Goal: Transaction & Acquisition: Purchase product/service

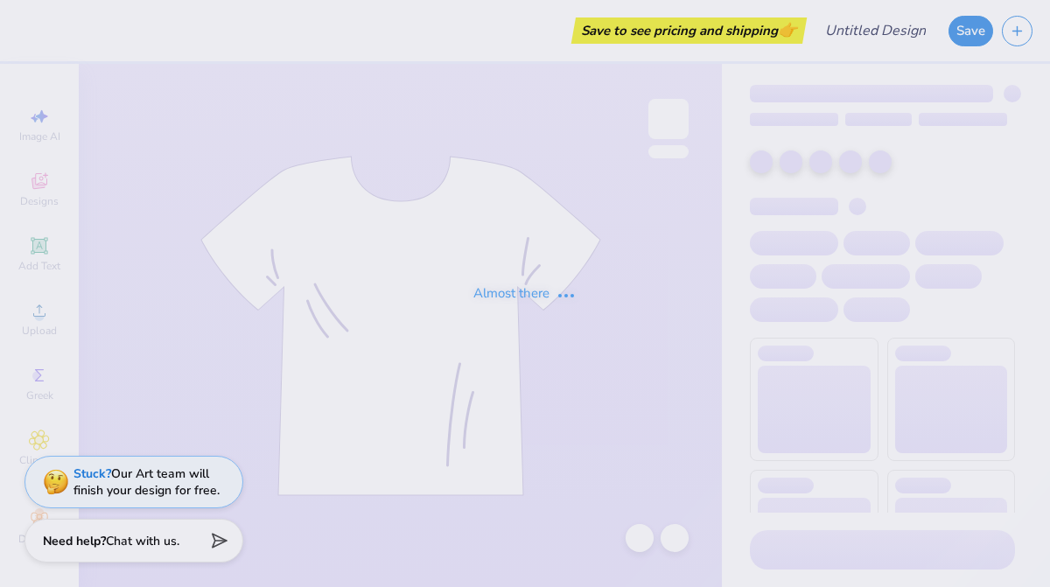
type input "Delta Gamma PR #2"
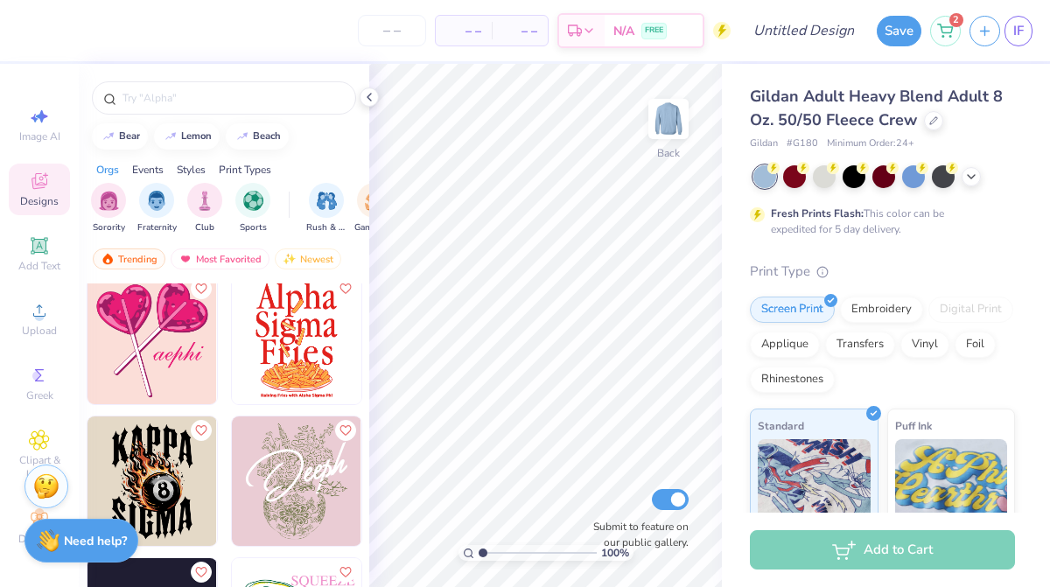
scroll to position [19428, 0]
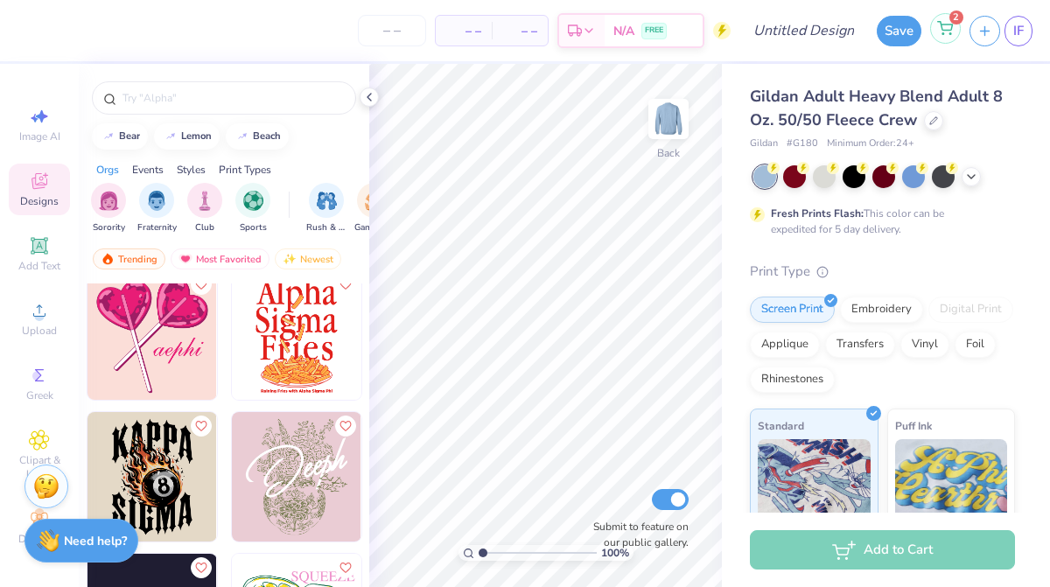
click at [944, 24] on icon at bounding box center [945, 26] width 15 height 9
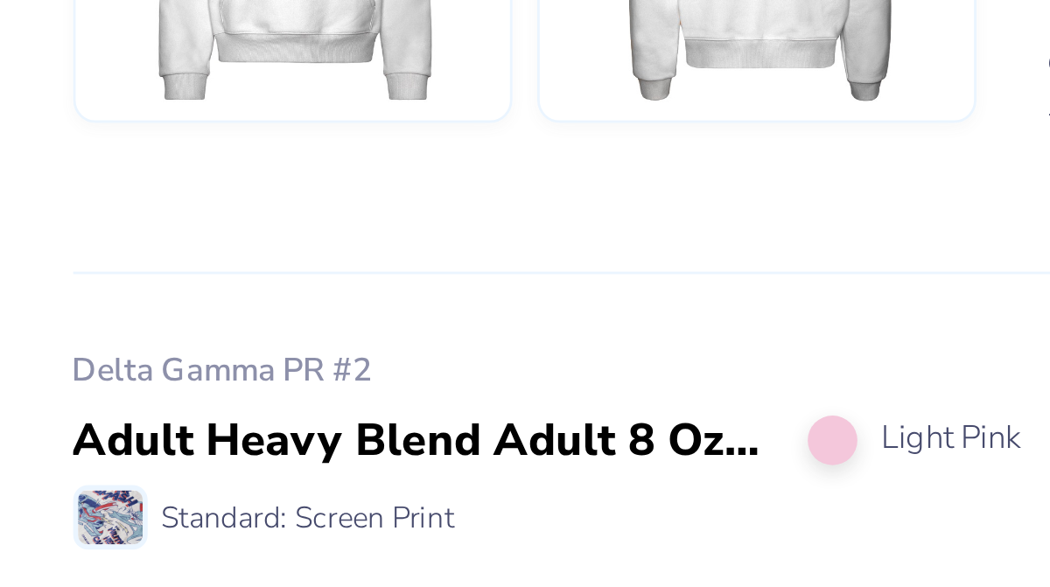
scroll to position [125, 0]
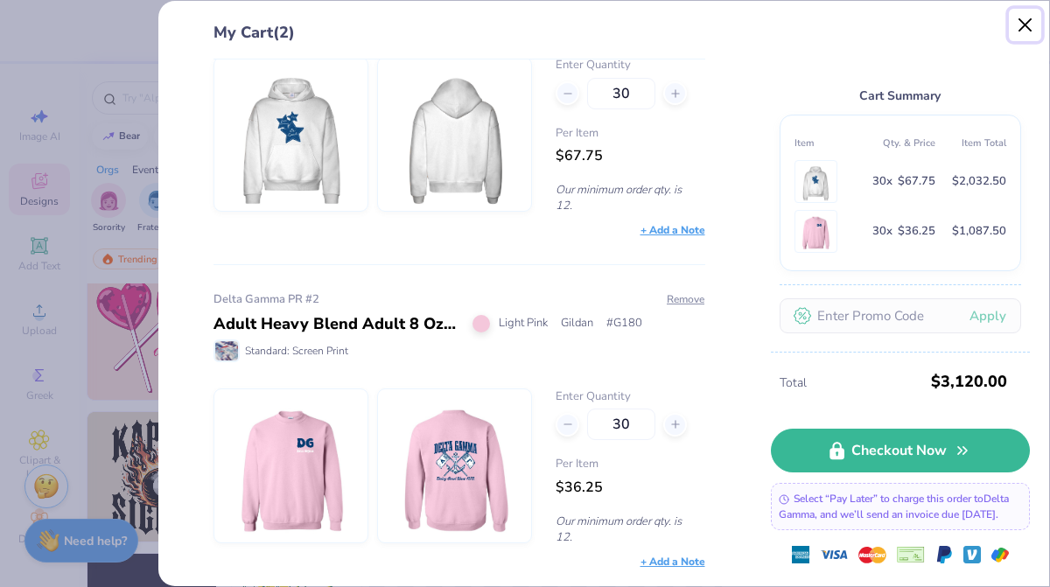
click at [1028, 22] on button "Close" at bounding box center [1025, 25] width 33 height 33
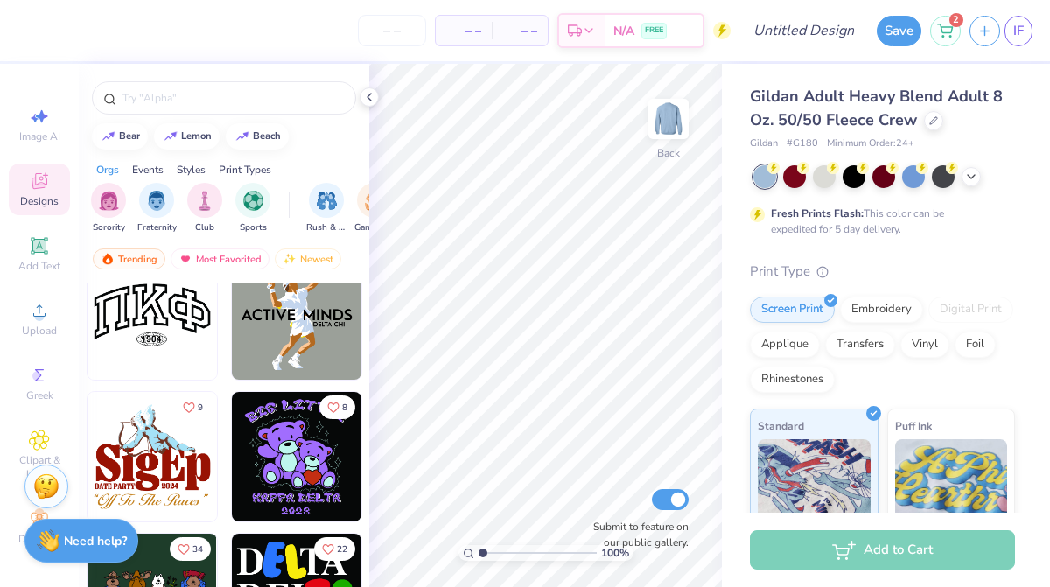
scroll to position [38019, 0]
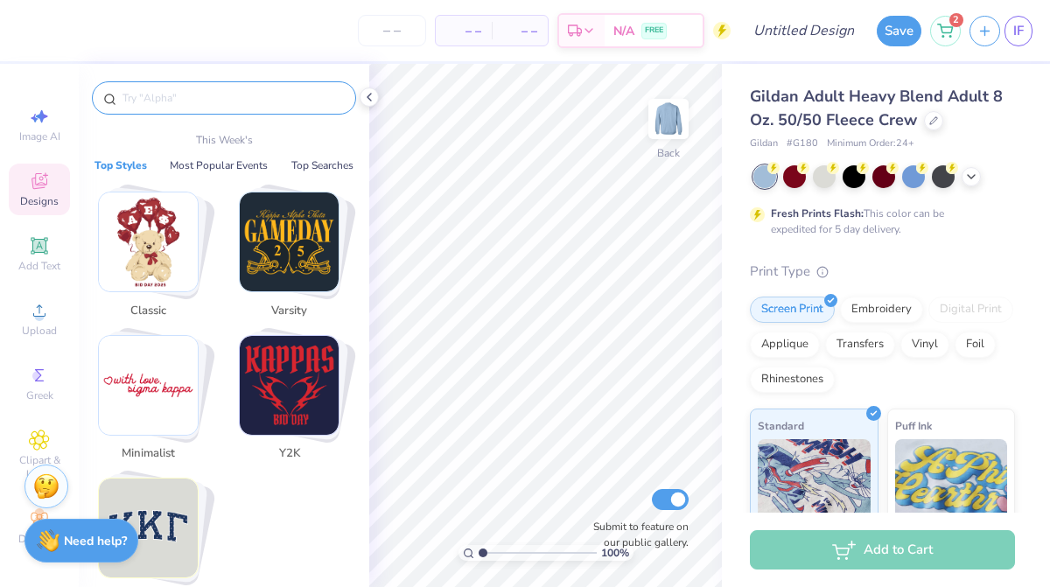
click at [189, 101] on input "text" at bounding box center [233, 97] width 224 height 17
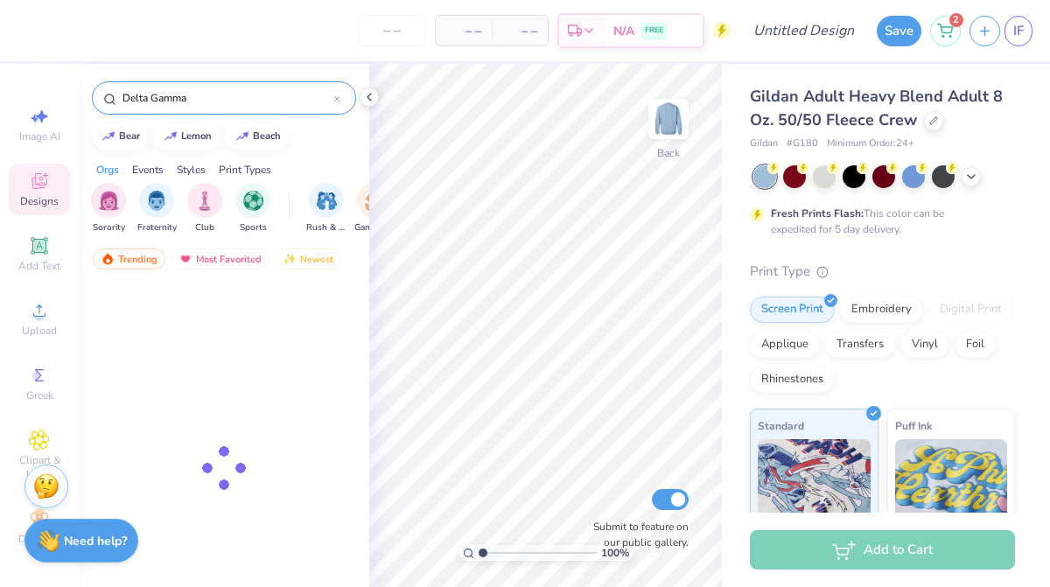
type input "Delta Gamma"
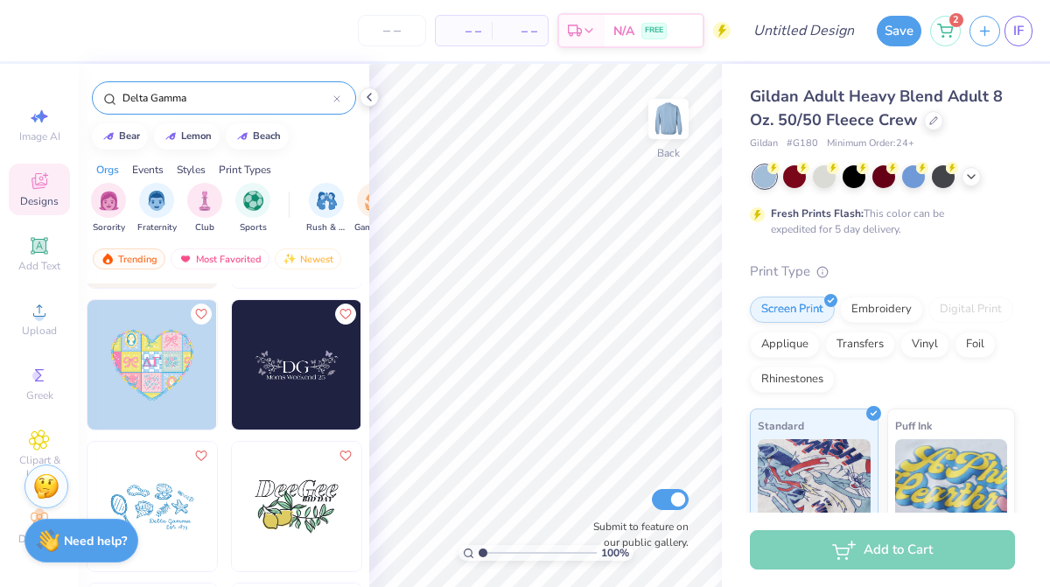
scroll to position [974, 0]
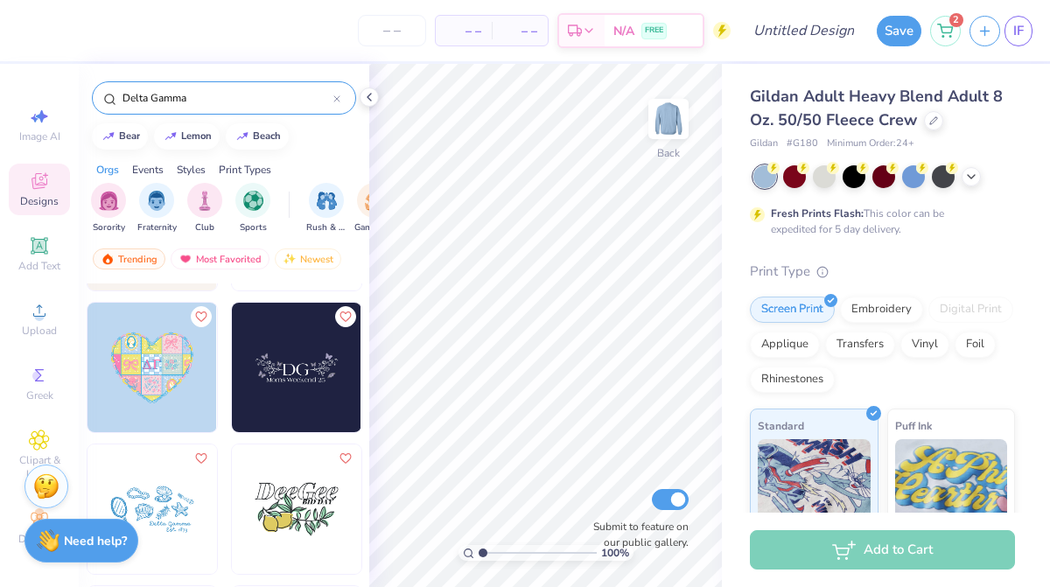
click at [163, 365] on img at bounding box center [151, 367] width 129 height 129
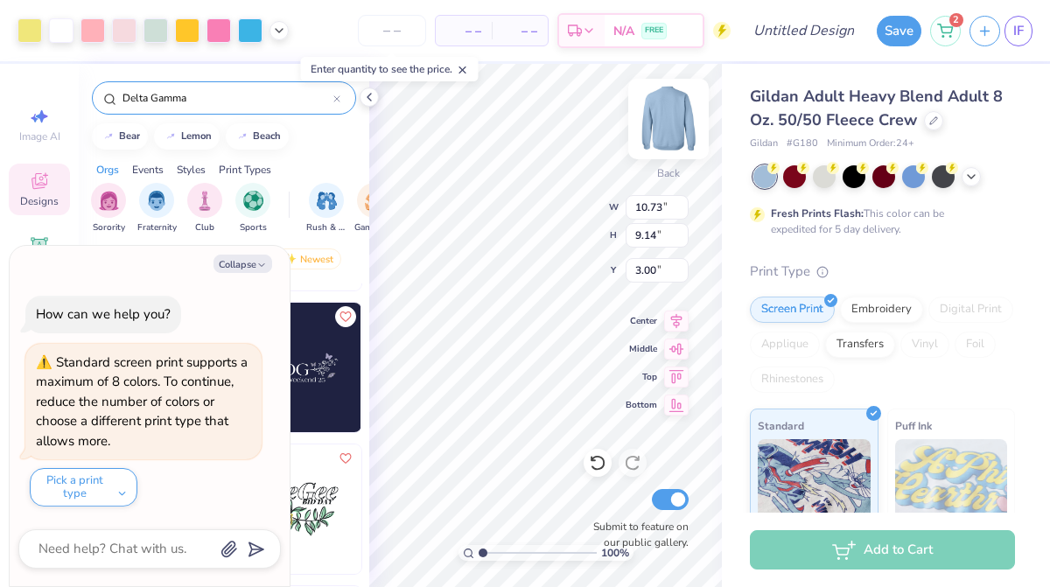
type textarea "x"
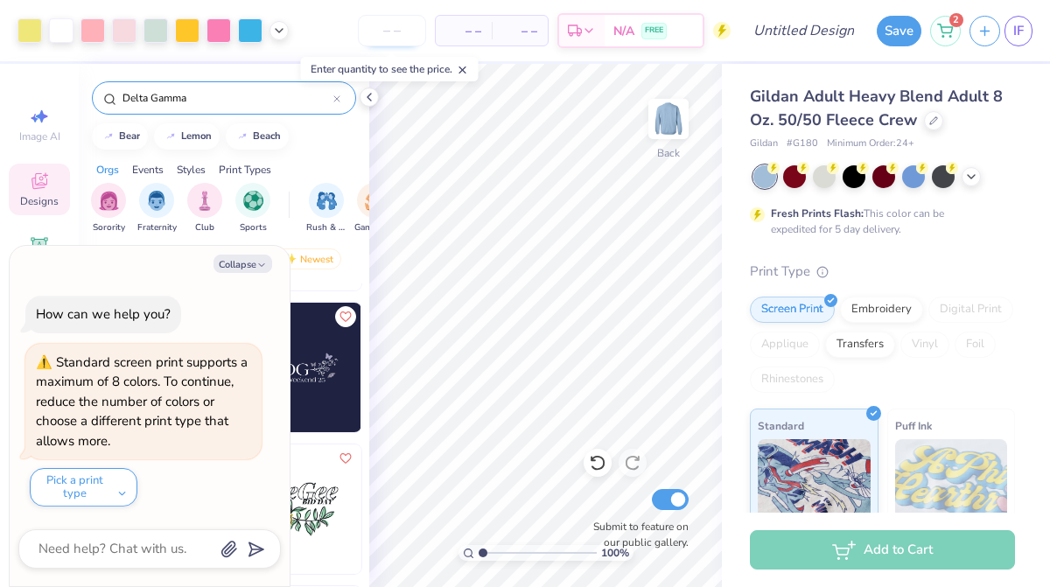
click at [393, 30] on input "number" at bounding box center [392, 30] width 68 height 31
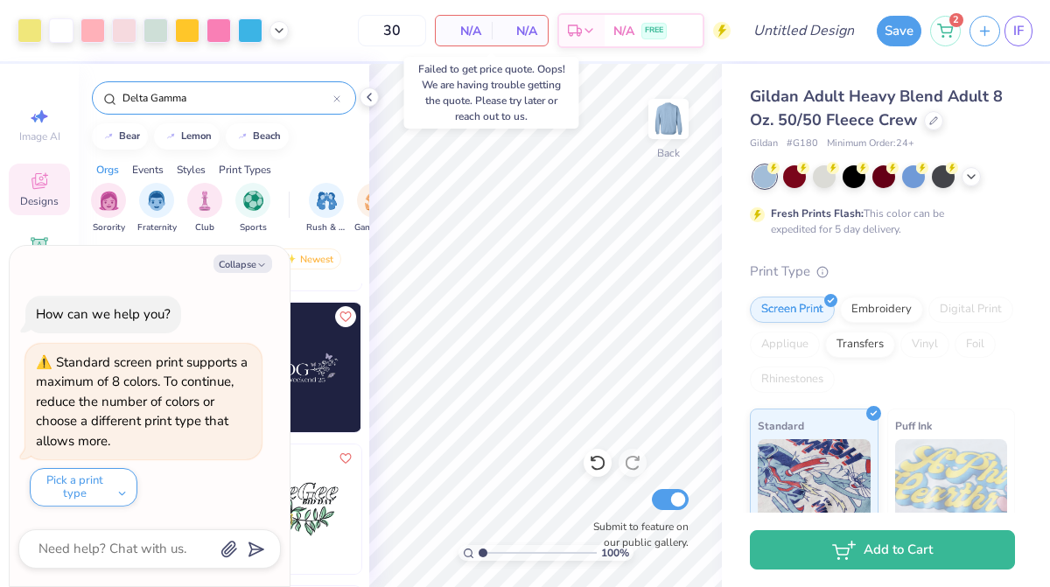
type input "30"
click at [472, 25] on span "N/A" at bounding box center [463, 31] width 35 height 18
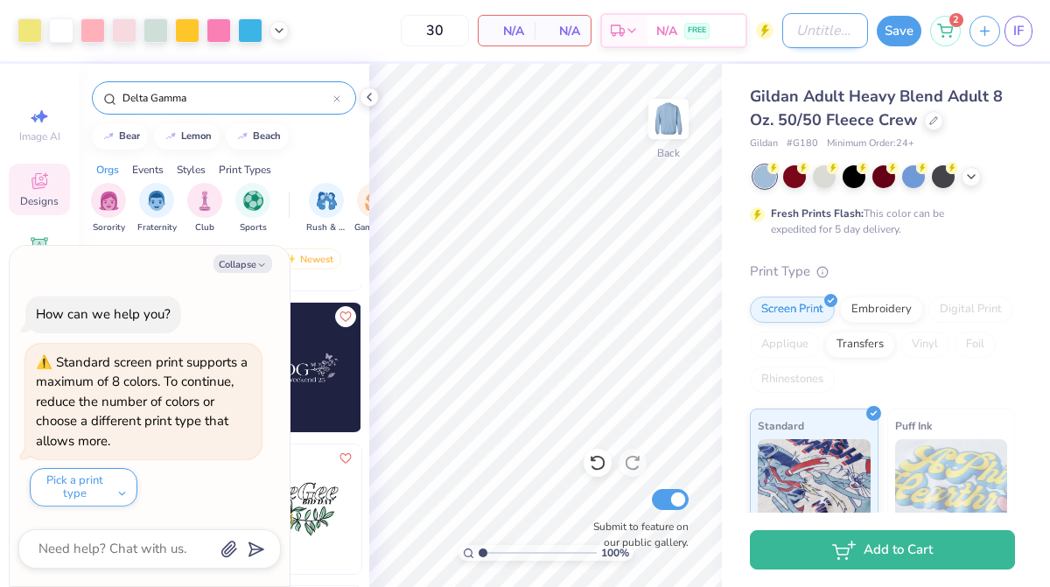
click at [818, 33] on input "Design Title" at bounding box center [825, 30] width 86 height 35
type input "D"
type textarea "x"
type input "De"
type textarea "x"
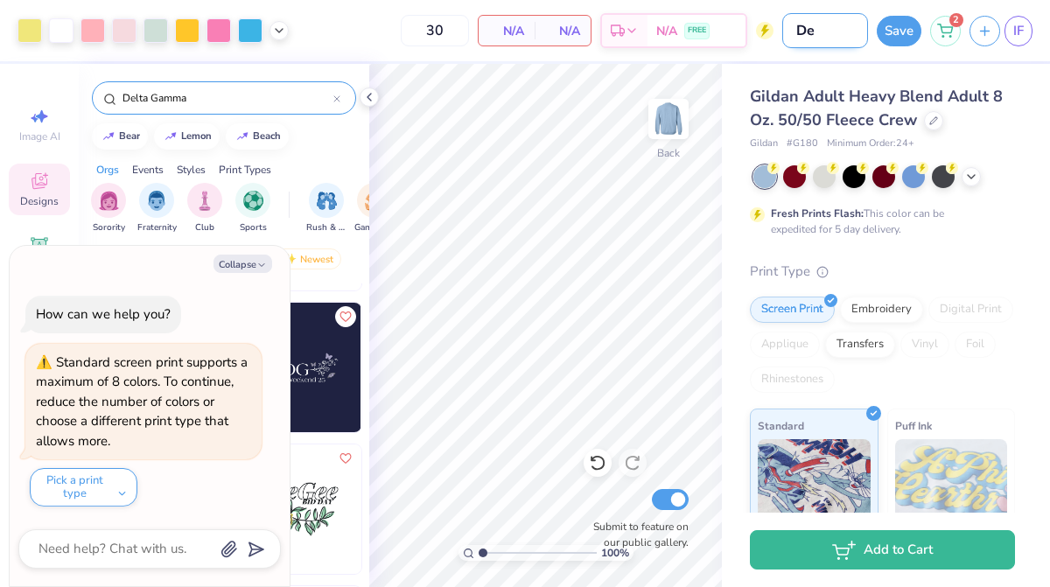
type input "Del"
type textarea "x"
type input "Delt"
type textarea "x"
type input "Delta"
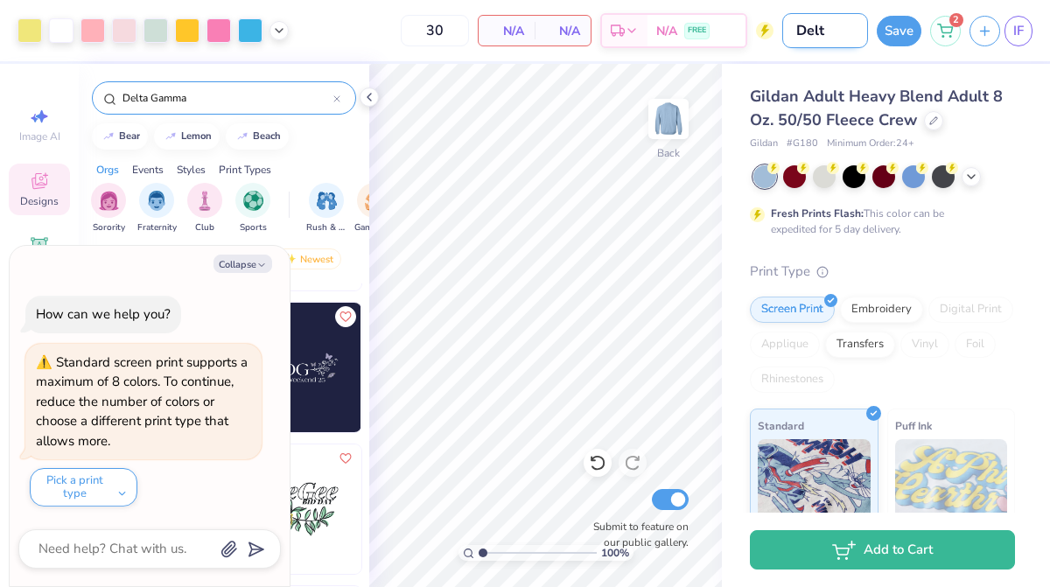
type textarea "x"
type input "Delta"
type textarea "x"
type input "Delta G"
type textarea "x"
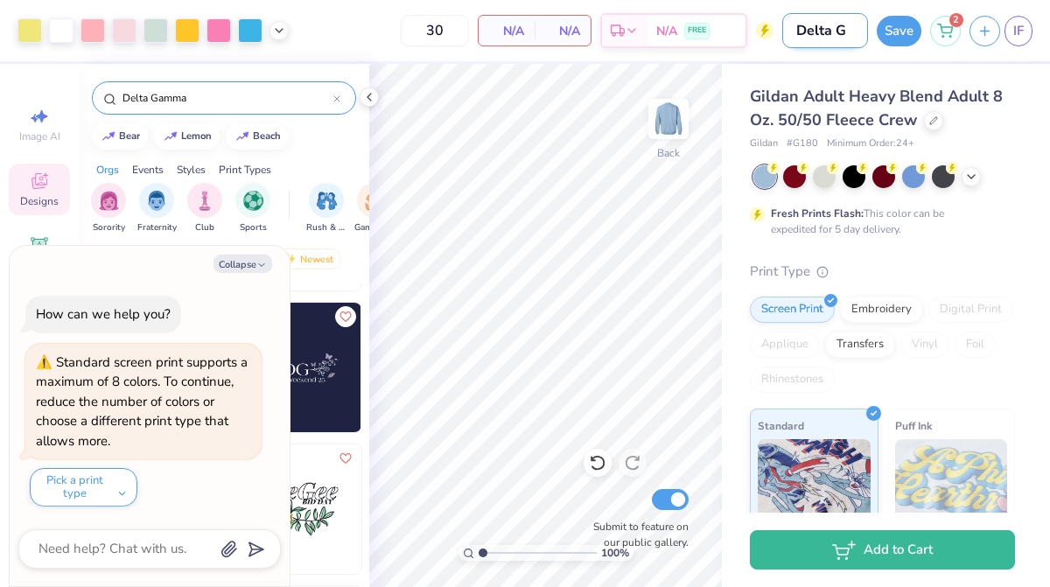
type input "Delta Ga"
type textarea "x"
type input "Delta Gam"
type textarea "x"
type input "Delta [PERSON_NAME]"
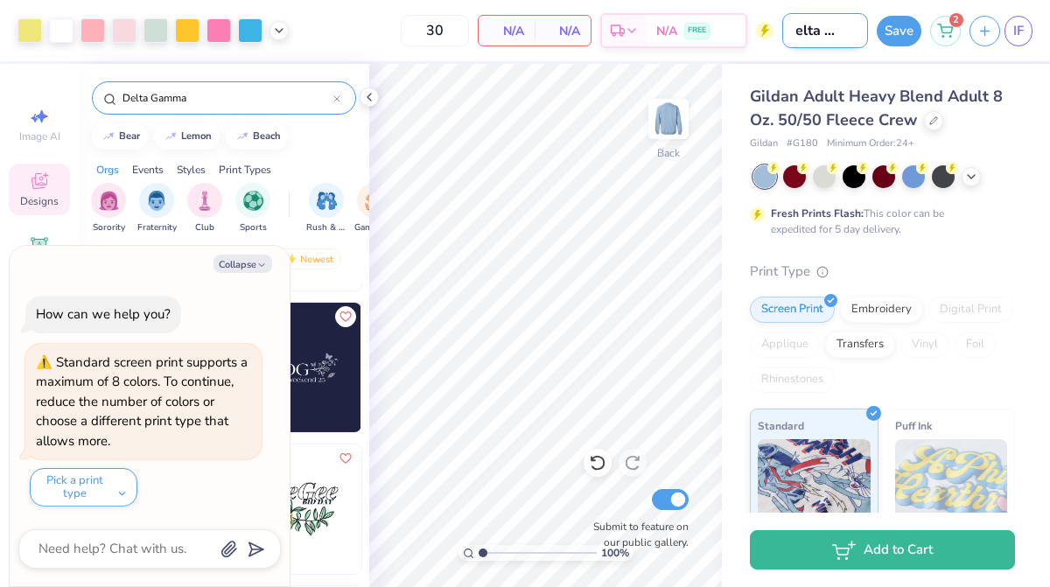
type textarea "x"
type input "Delta Gamma"
type textarea "x"
type input "Delta Gamma"
type textarea "x"
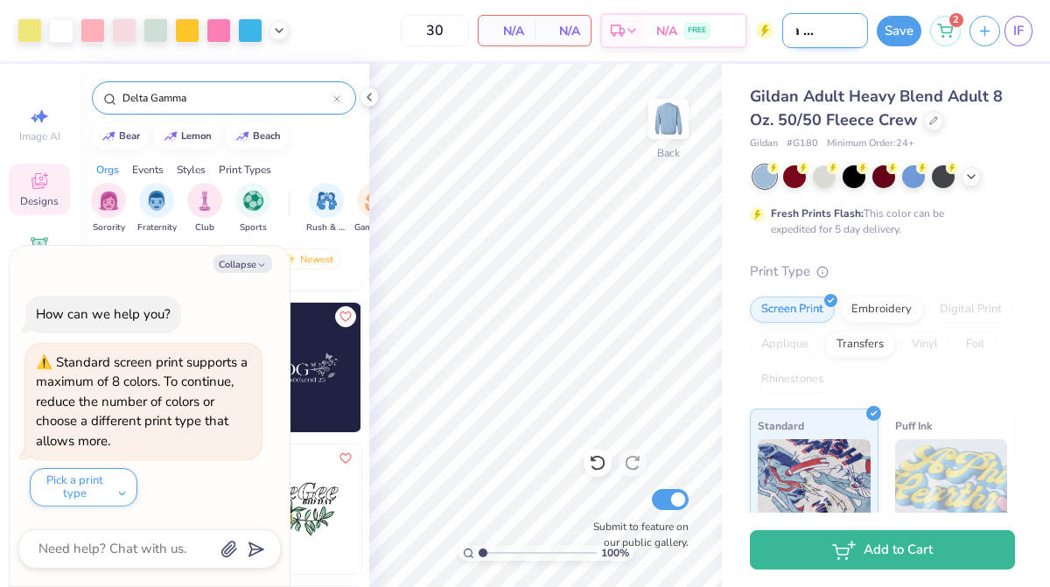
type input "Delta Gamma P"
type textarea "x"
type input "Delta Gamma PR"
type textarea "x"
type input "Delta Gamma PR"
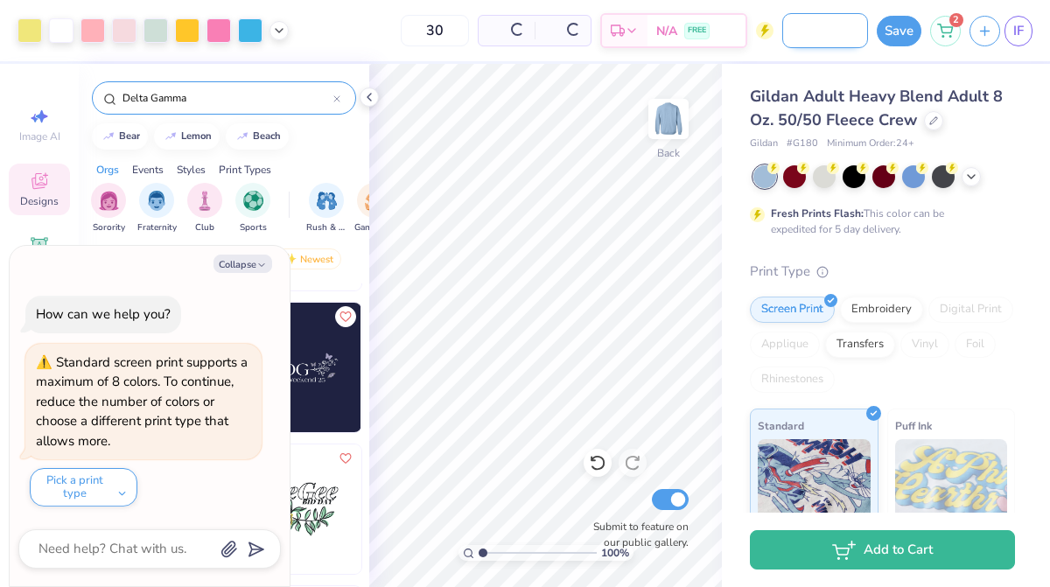
type textarea "x"
type input "Delta Gamma PR #"
type textarea "x"
type input "Delta Gamma PR #@"
type textarea "x"
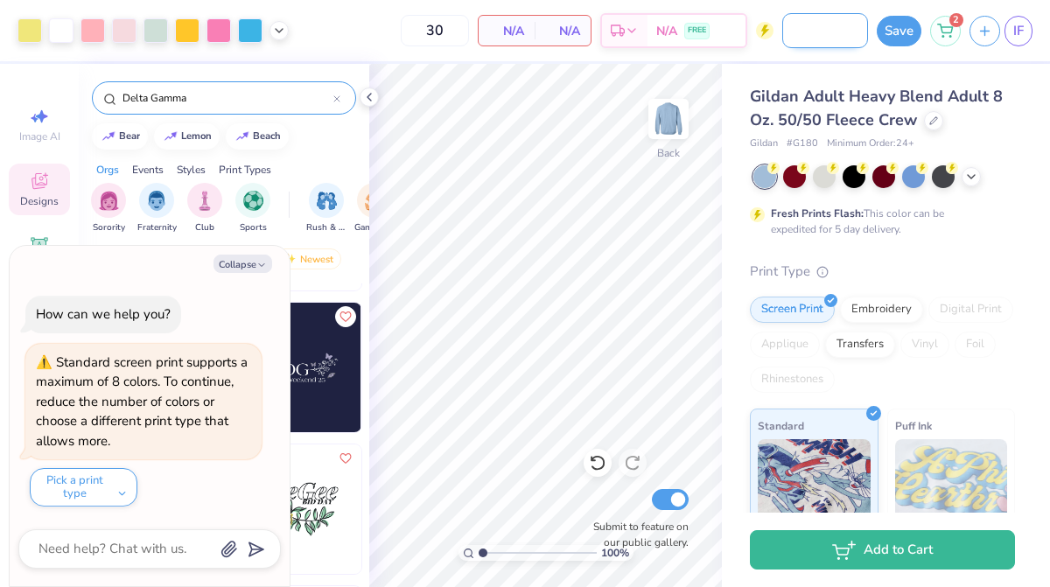
type input "Delta Gamma PR #"
type textarea "x"
type input "Delta Gamma PR #2"
type textarea "x"
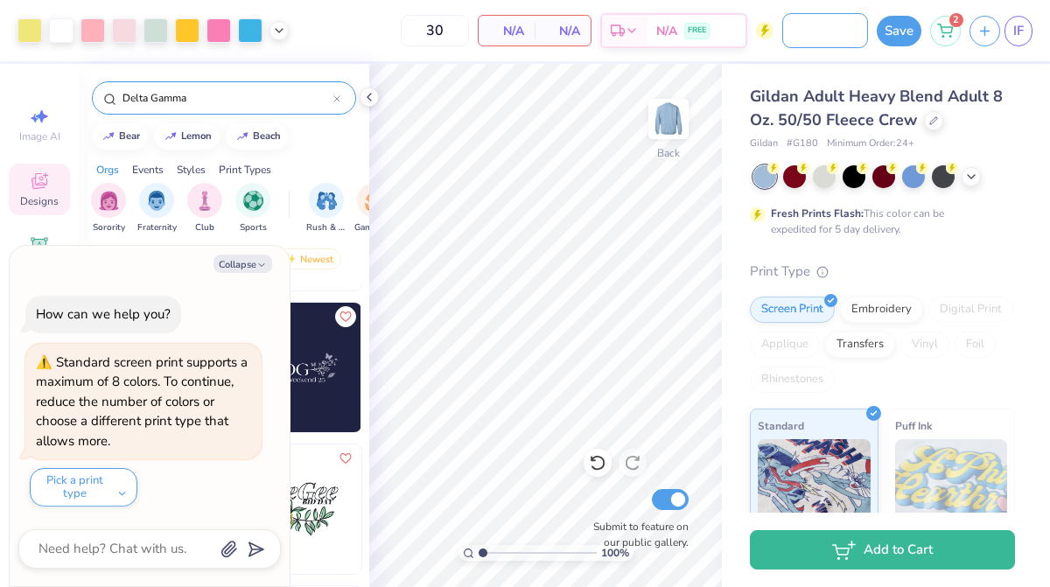
type input "Delta Gamma PR #2"
click at [980, 147] on div "Gildan # G180 Minimum Order: 24 +" at bounding box center [882, 143] width 265 height 15
click at [805, 306] on div "Screen Print" at bounding box center [792, 307] width 85 height 26
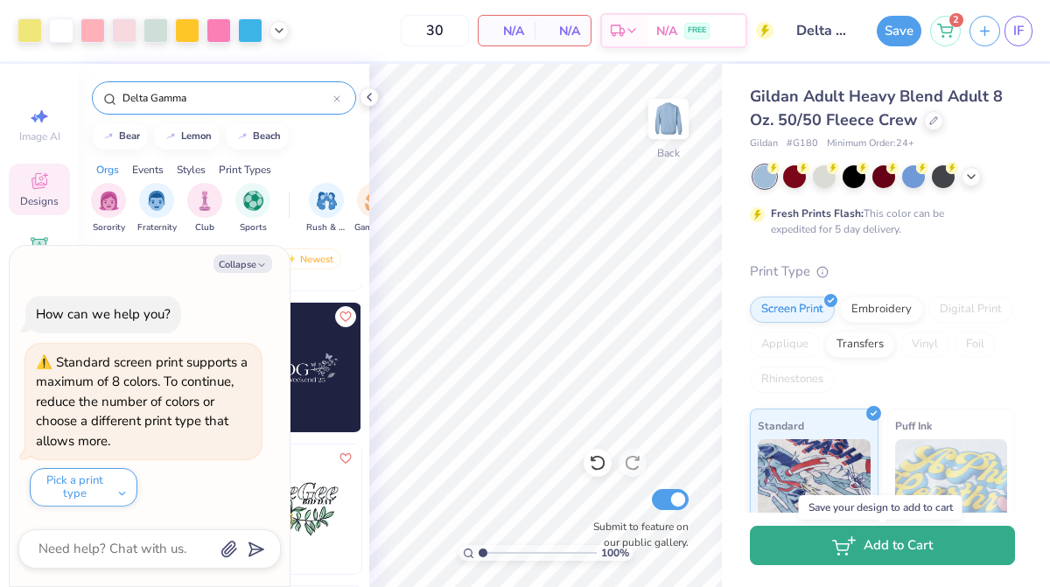
click at [776, 548] on button "Add to Cart" at bounding box center [882, 545] width 265 height 39
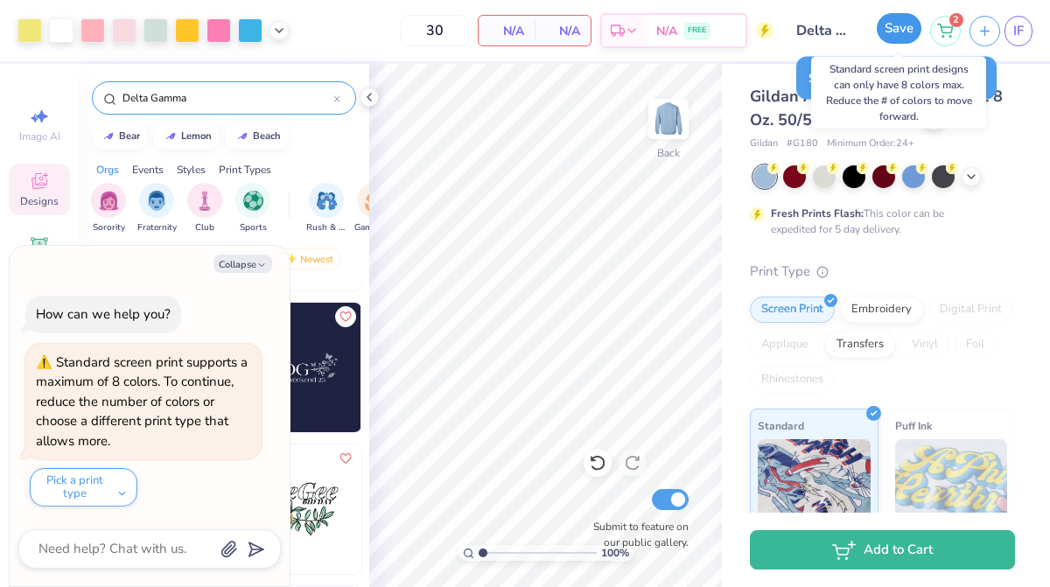
click at [893, 31] on button "Save" at bounding box center [899, 28] width 45 height 31
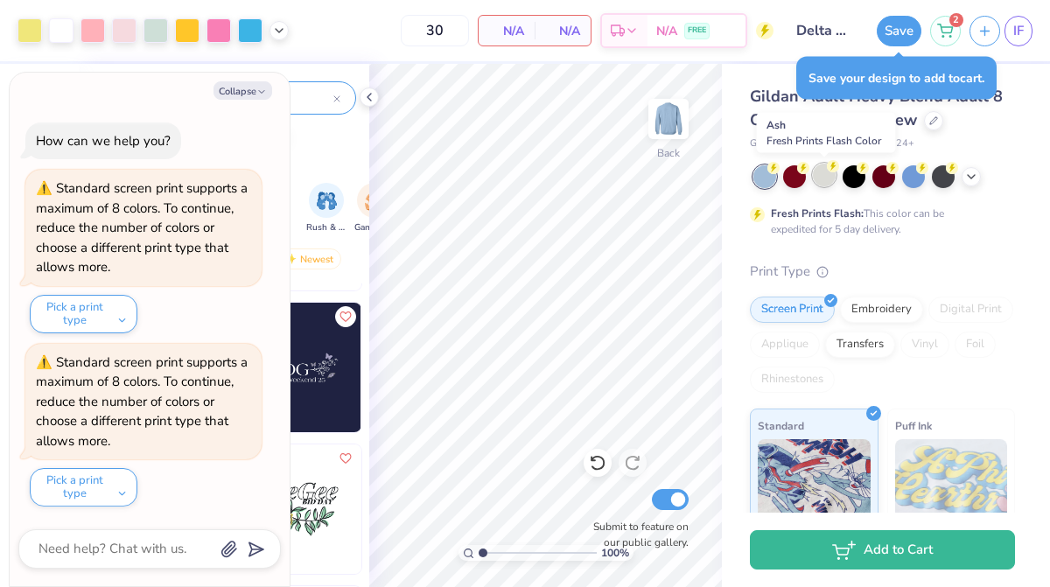
click at [822, 173] on div at bounding box center [824, 175] width 23 height 23
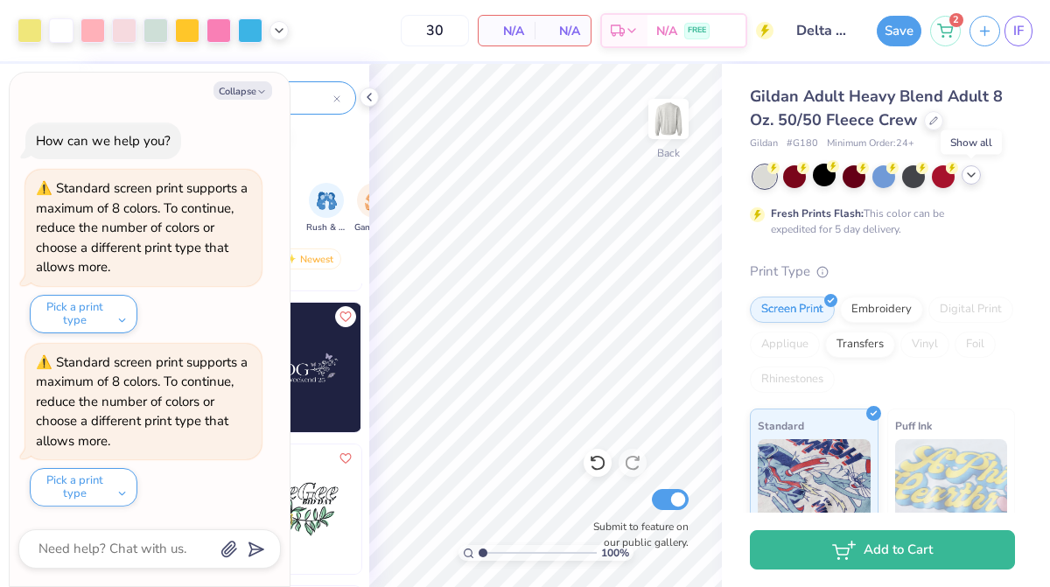
click at [967, 177] on icon at bounding box center [971, 175] width 14 height 14
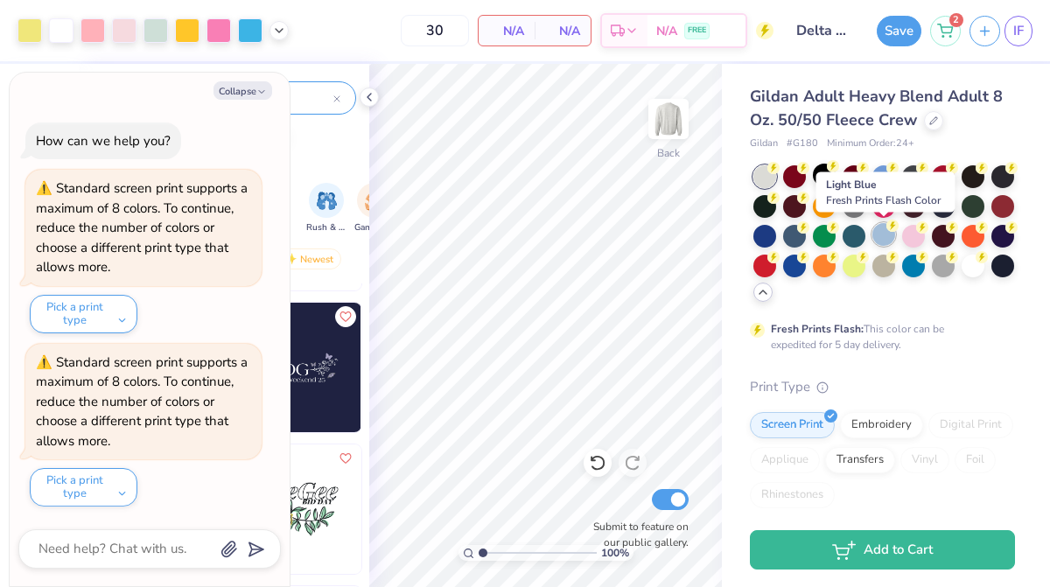
click at [877, 234] on div at bounding box center [883, 234] width 23 height 23
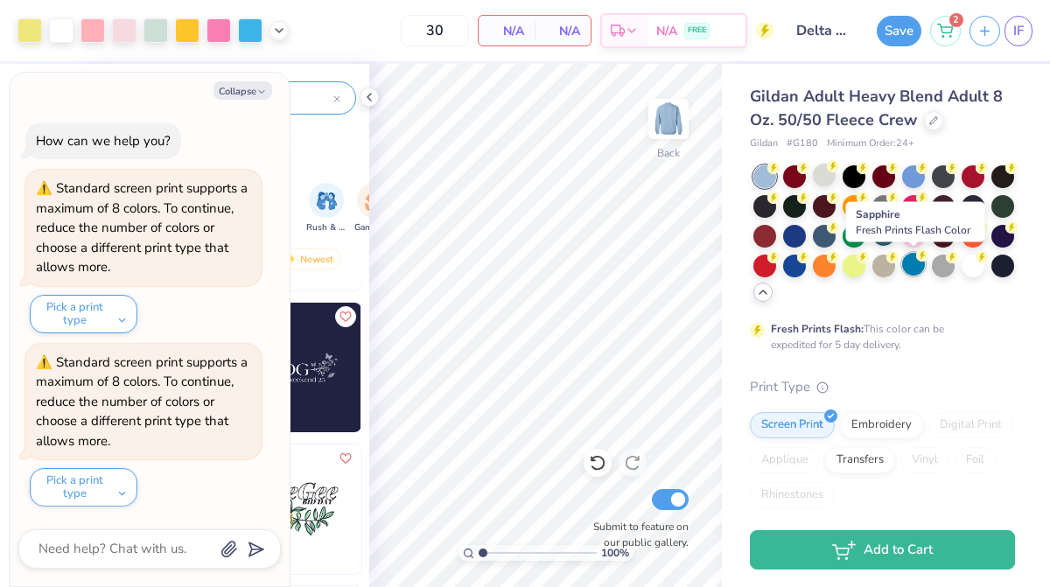
click at [910, 272] on div at bounding box center [913, 264] width 23 height 23
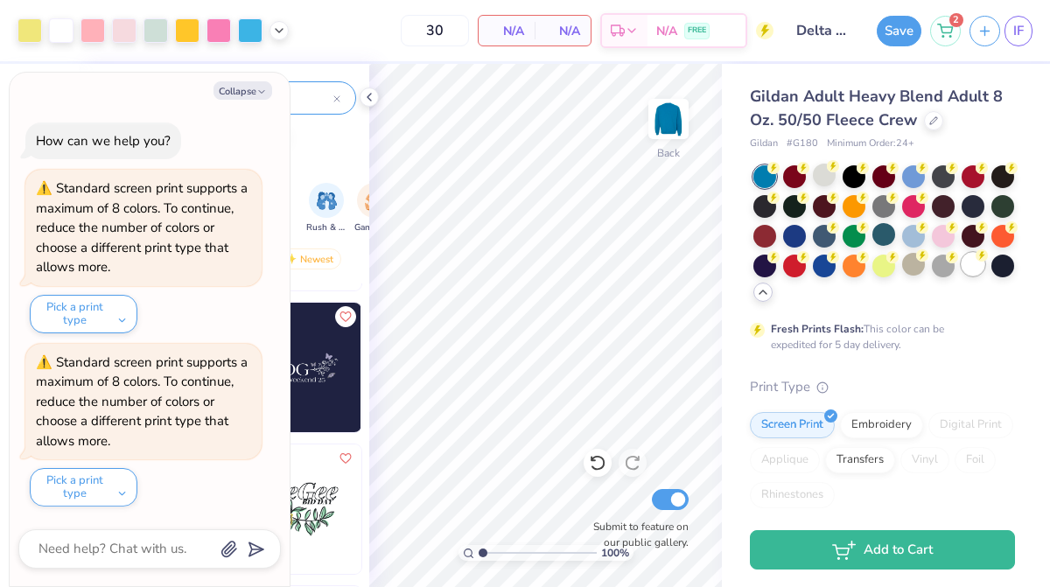
click at [971, 267] on div at bounding box center [972, 264] width 23 height 23
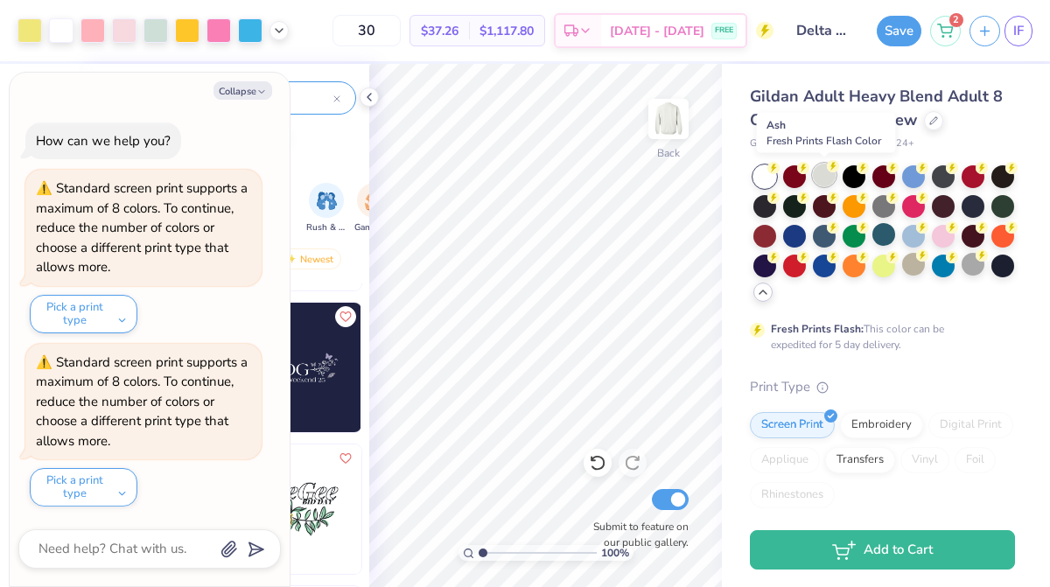
click at [823, 173] on div at bounding box center [824, 175] width 23 height 23
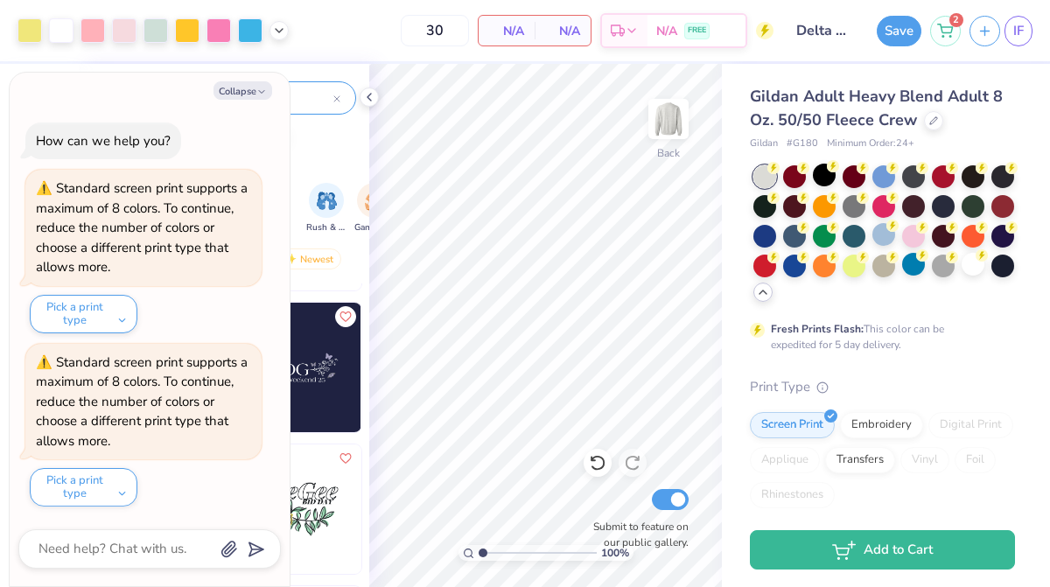
click at [762, 171] on div at bounding box center [764, 176] width 23 height 23
click at [981, 271] on div at bounding box center [972, 264] width 23 height 23
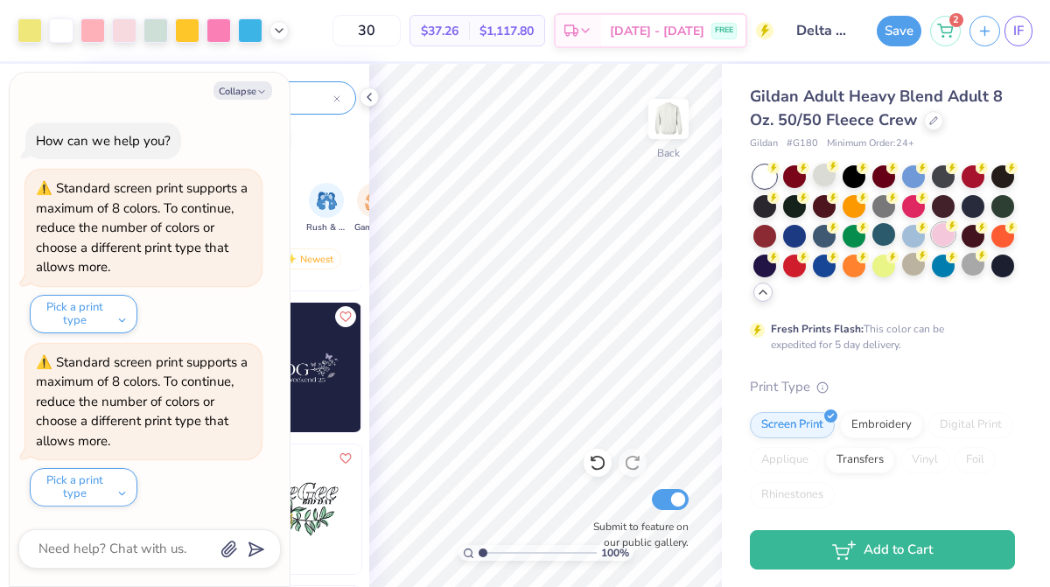
click at [941, 241] on div at bounding box center [943, 234] width 23 height 23
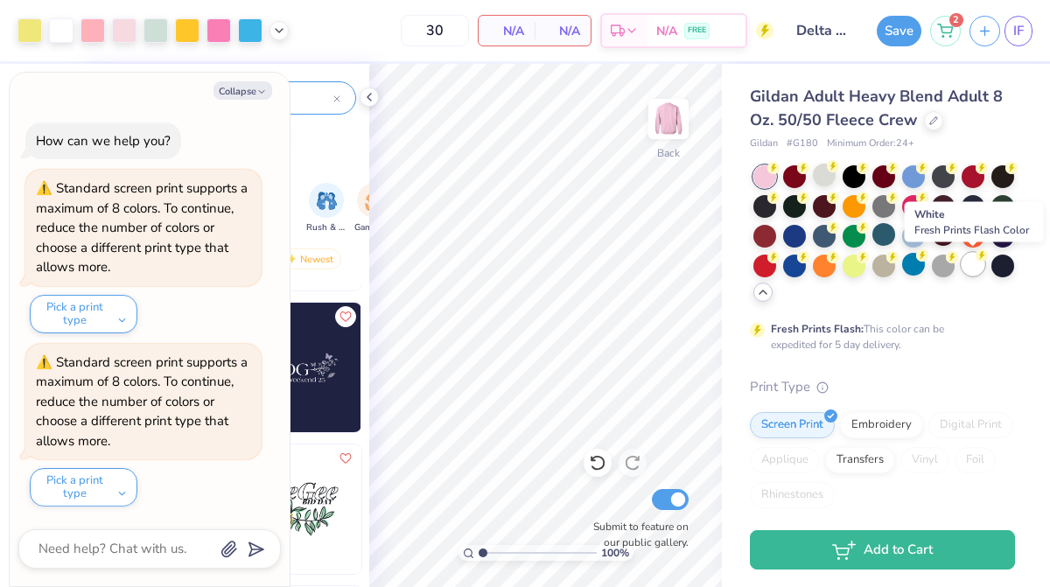
click at [972, 268] on div at bounding box center [972, 264] width 23 height 23
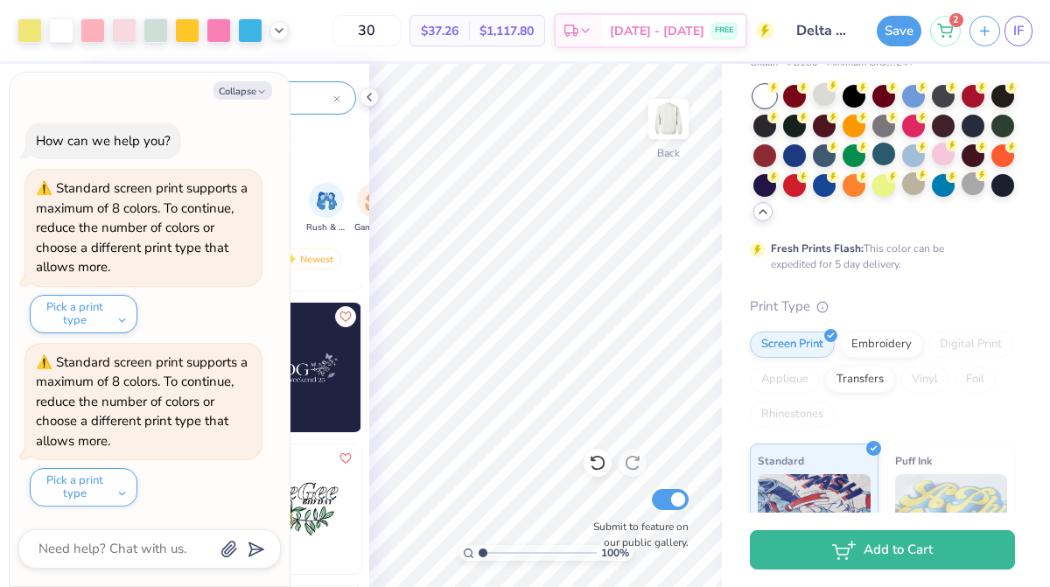
scroll to position [125, 0]
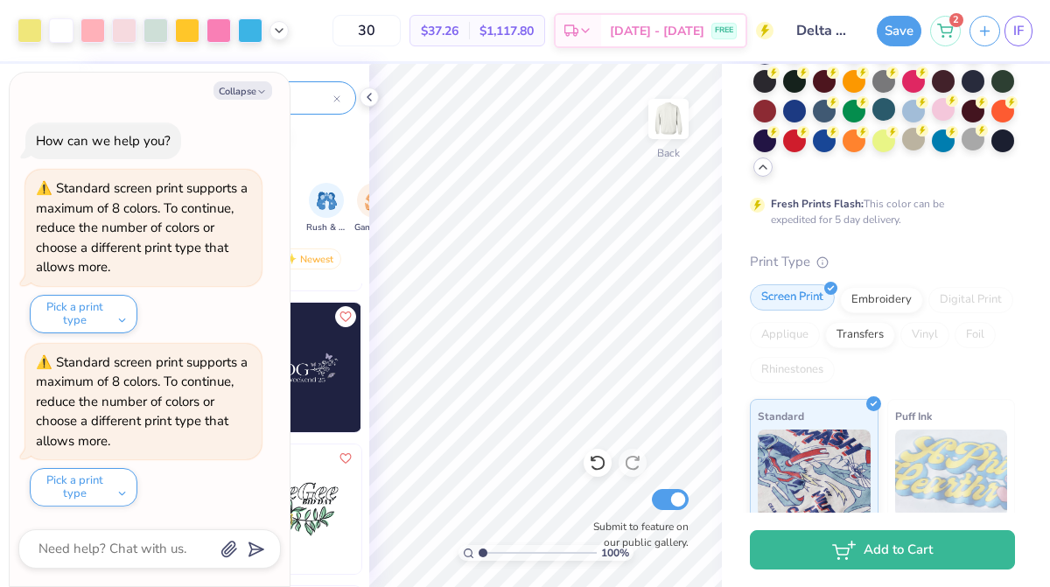
click at [783, 296] on div "Screen Print" at bounding box center [792, 297] width 85 height 26
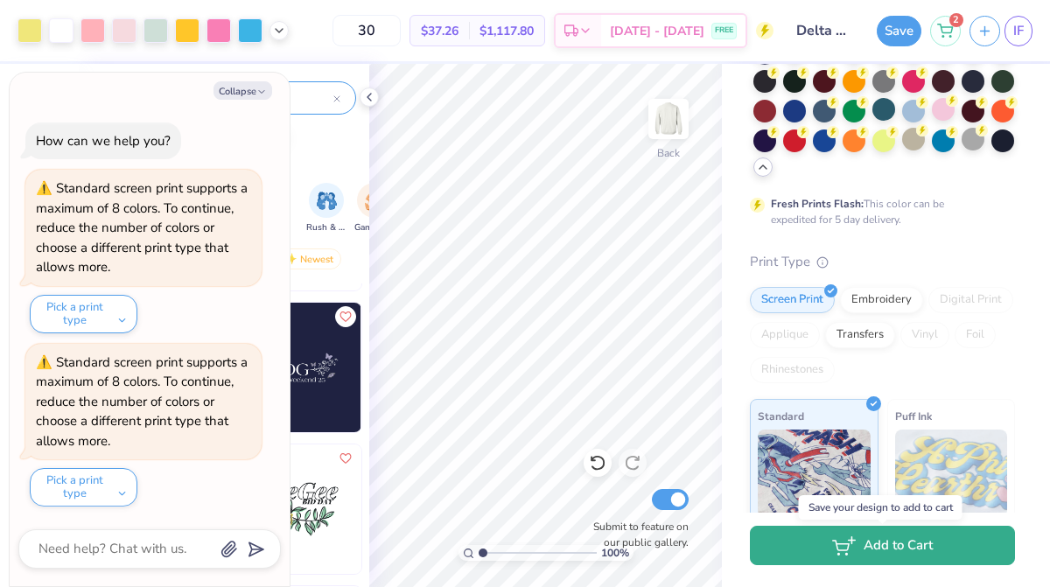
click at [887, 556] on button "Add to Cart" at bounding box center [882, 545] width 265 height 39
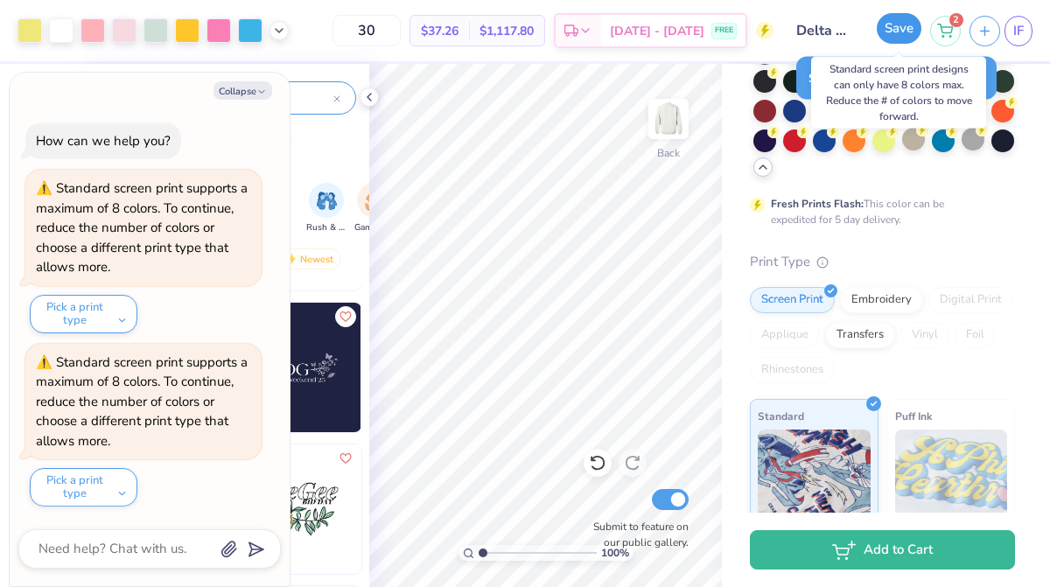
click at [890, 30] on button "Save" at bounding box center [899, 28] width 45 height 31
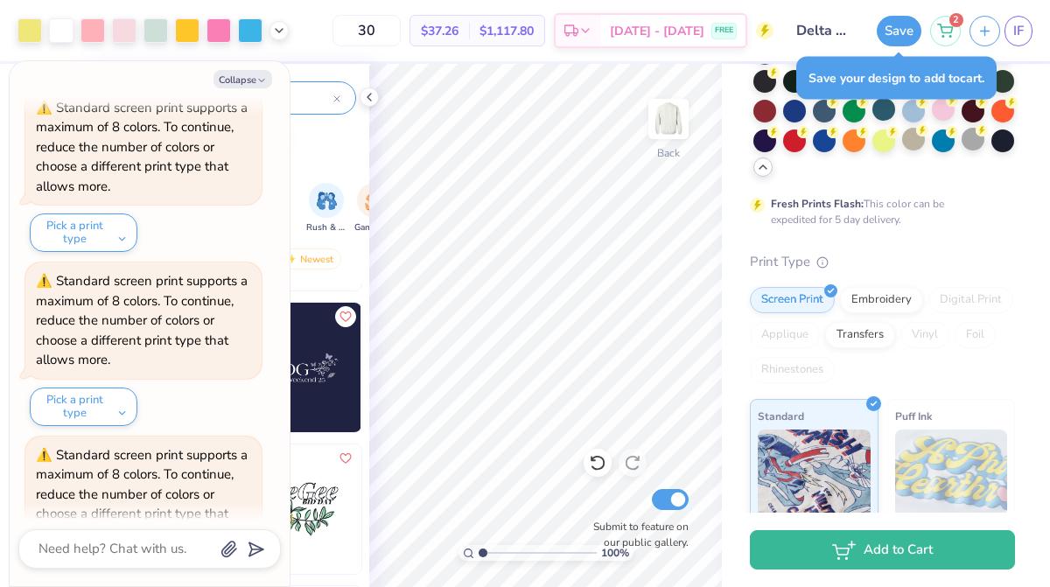
scroll to position [163, 0]
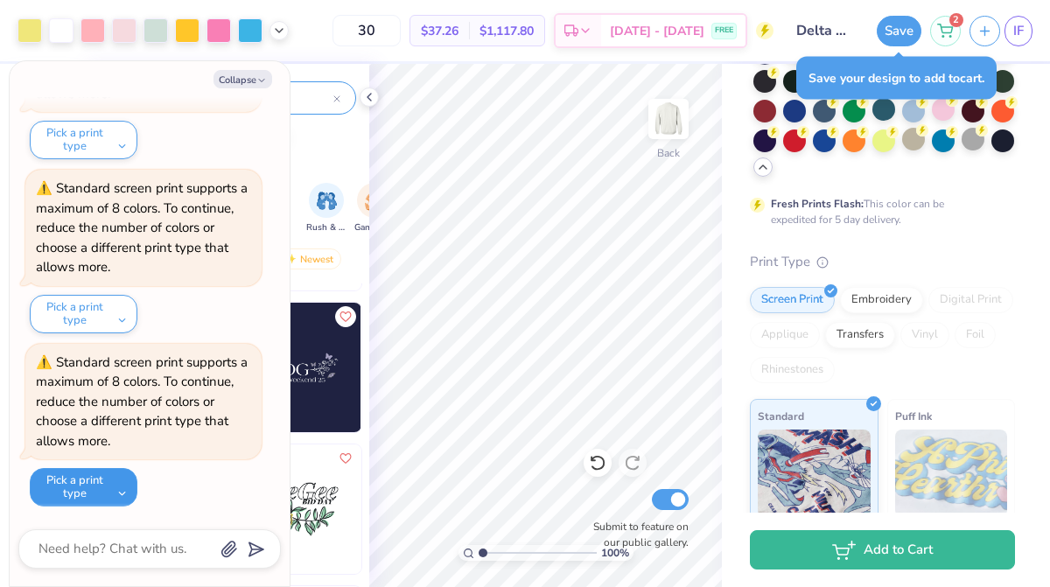
click at [113, 499] on button "Pick a print type" at bounding box center [84, 487] width 108 height 38
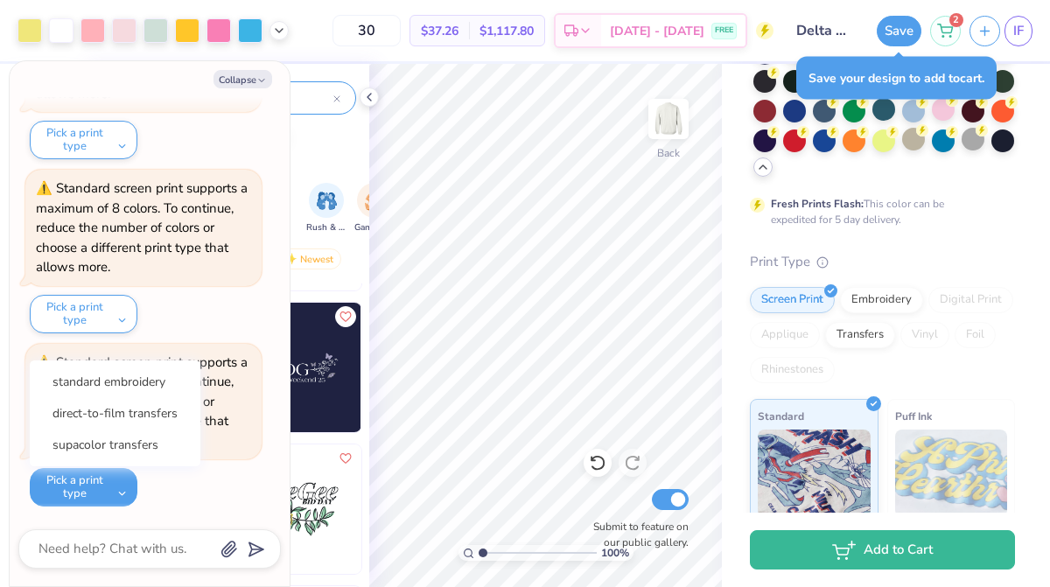
click at [165, 480] on div "Standard screen print supports a maximum of 8 colors. To continue, reduce the n…" at bounding box center [143, 426] width 236 height 164
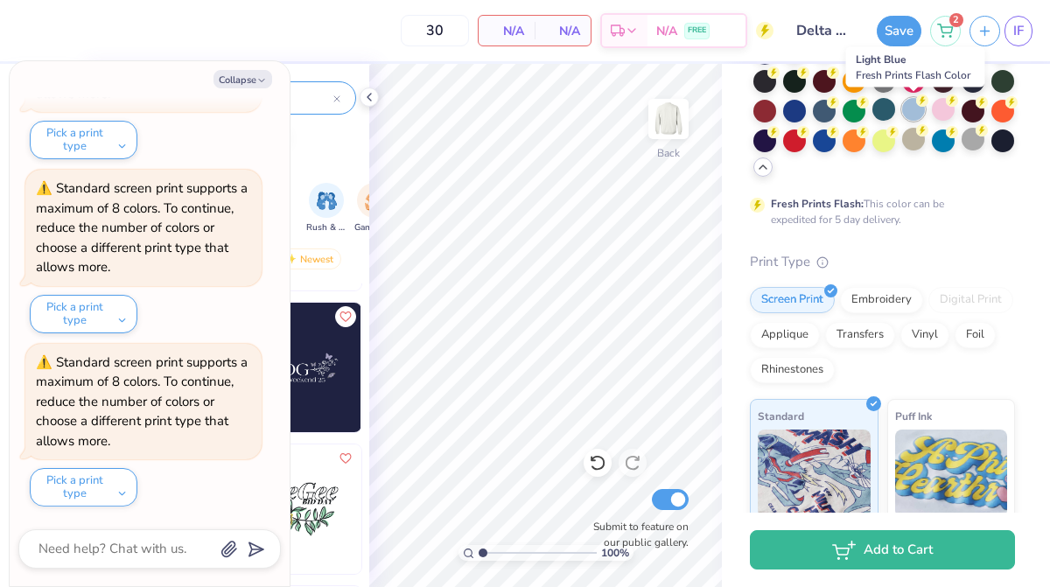
click at [913, 114] on div at bounding box center [913, 109] width 23 height 23
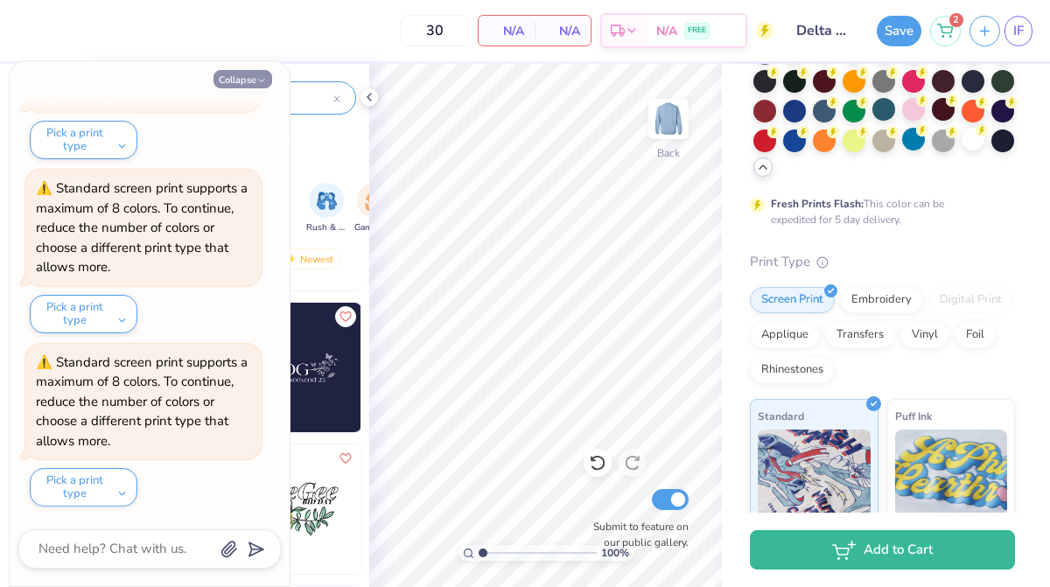
click at [248, 75] on button "Collapse" at bounding box center [242, 79] width 59 height 18
type textarea "x"
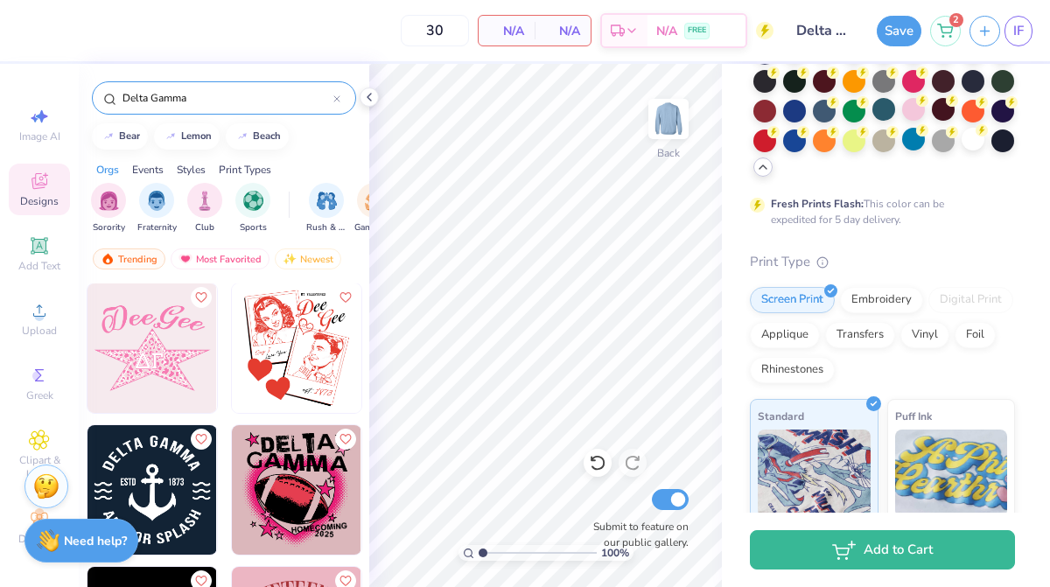
scroll to position [3543, 0]
click at [153, 334] on img at bounding box center [151, 348] width 129 height 129
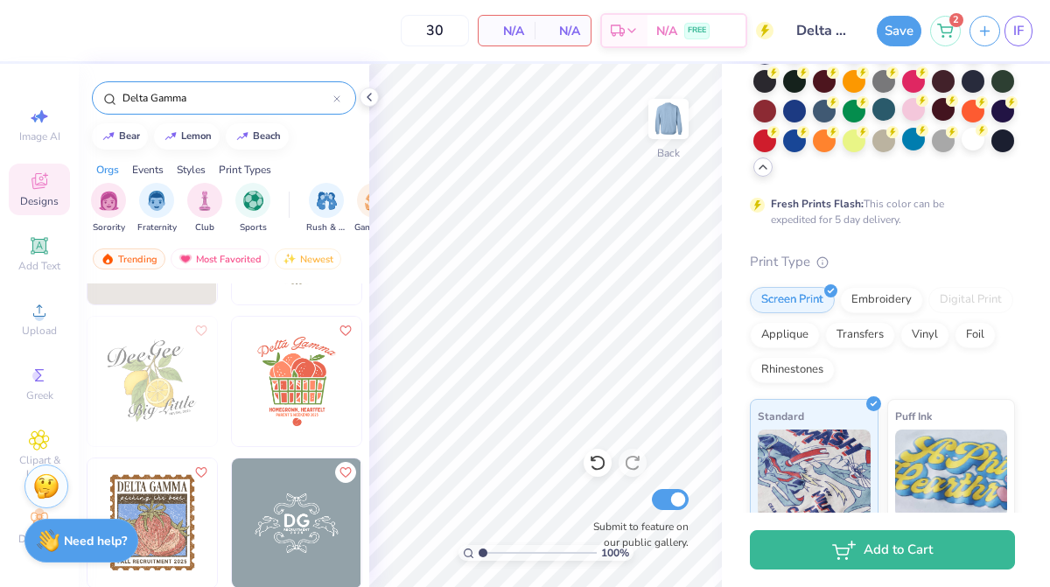
scroll to position [7201, 0]
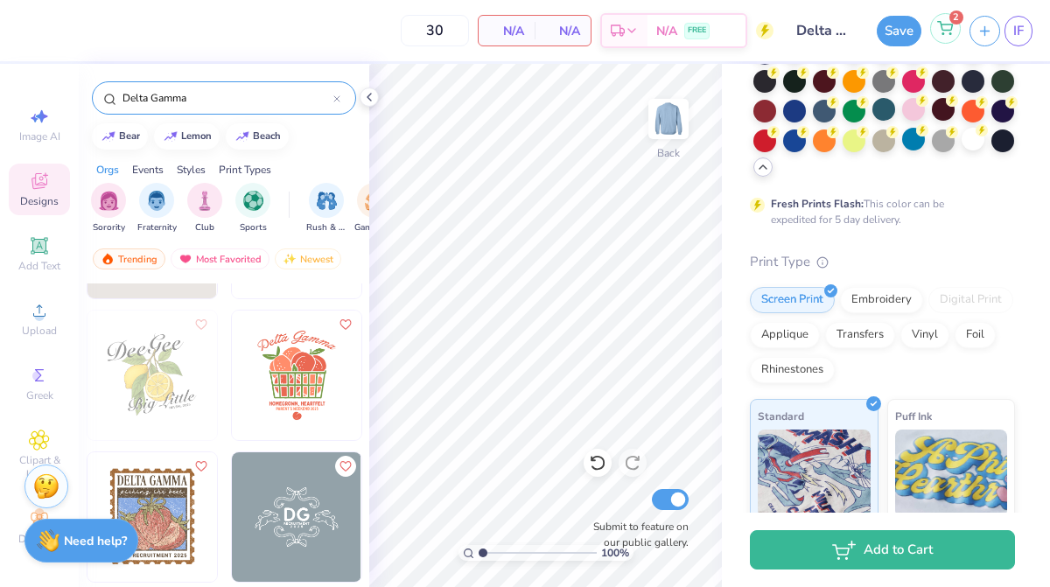
click at [945, 35] on div "2" at bounding box center [945, 28] width 31 height 31
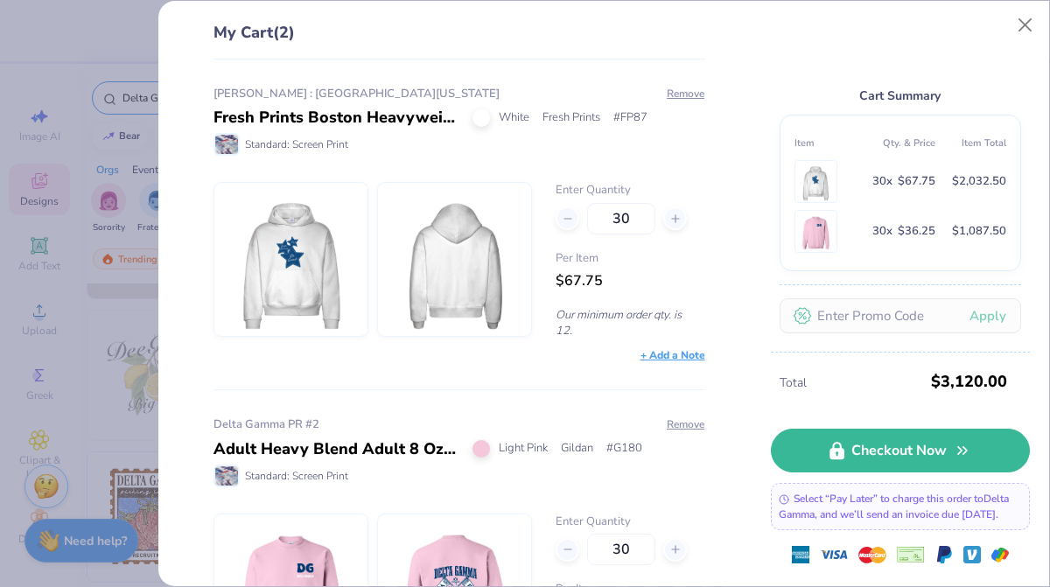
drag, startPoint x: 424, startPoint y: 238, endPoint x: 516, endPoint y: 159, distance: 121.0
click at [516, 159] on div "[PERSON_NAME] : [GEOGRAPHIC_DATA][US_STATE] Fresh Prints Boston Heavyweight Hoo…" at bounding box center [459, 225] width 492 height 278
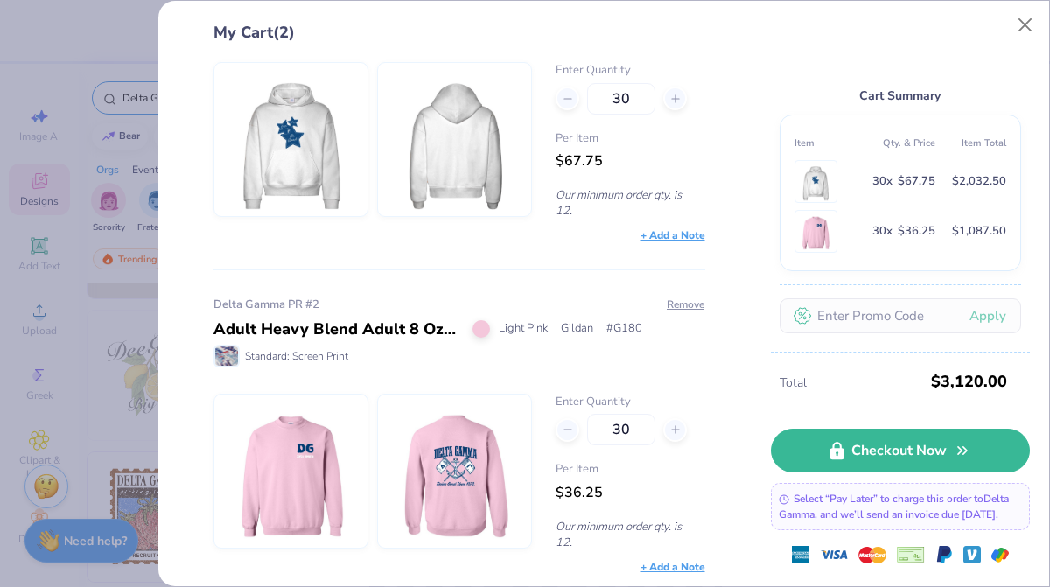
scroll to position [125, 0]
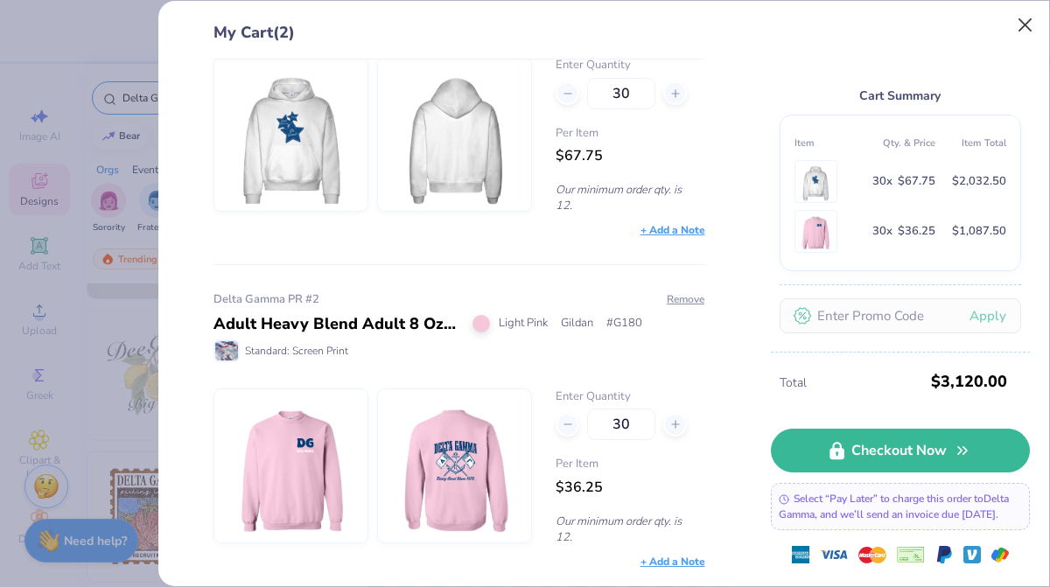
click at [1030, 22] on button "Close" at bounding box center [1025, 25] width 33 height 33
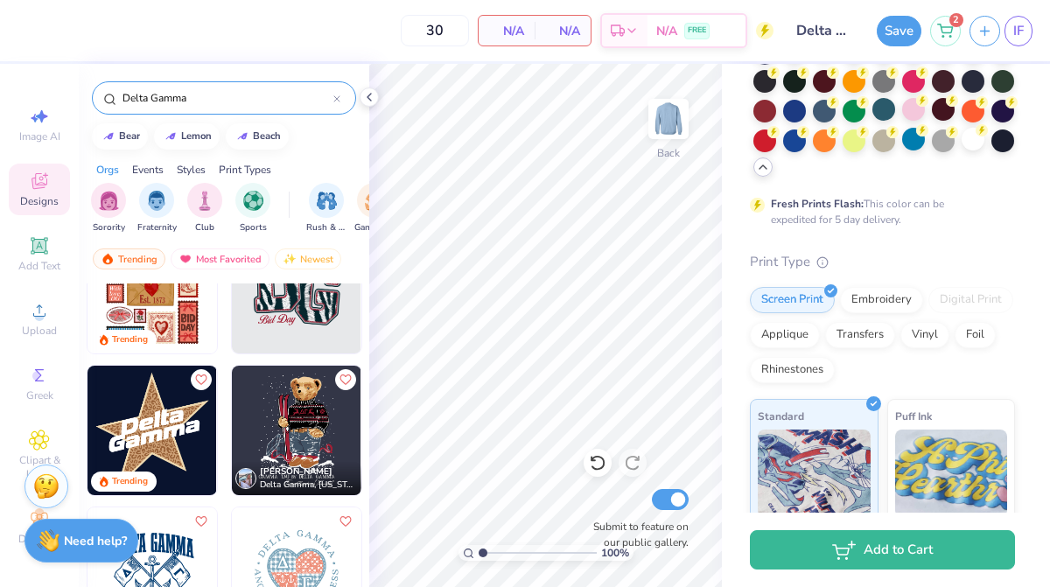
scroll to position [0, 0]
